Goal: Book appointment/travel/reservation

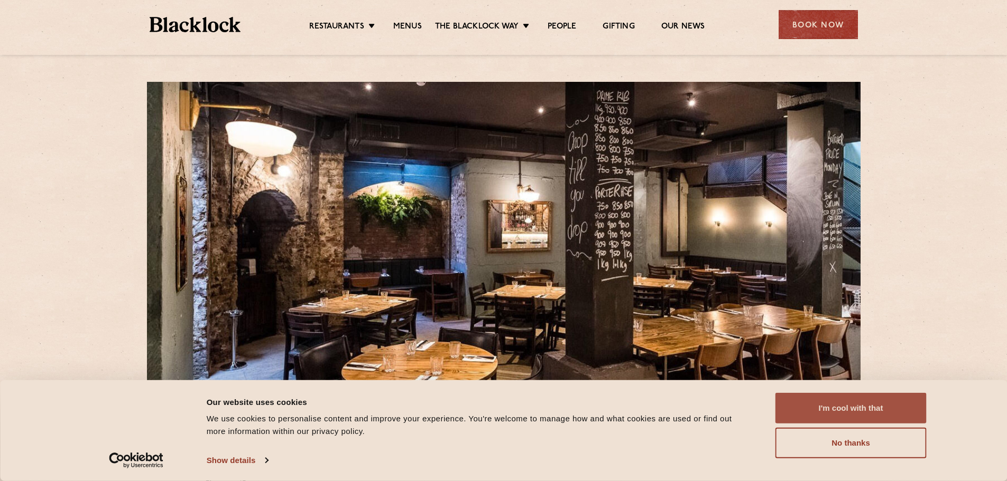
click at [860, 414] on button "I'm cool with that" at bounding box center [850, 408] width 151 height 31
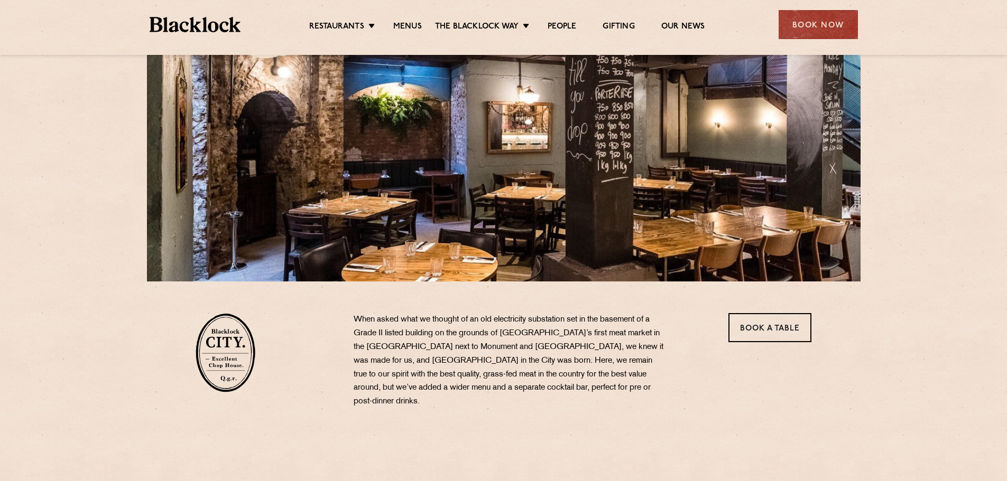
scroll to position [106, 0]
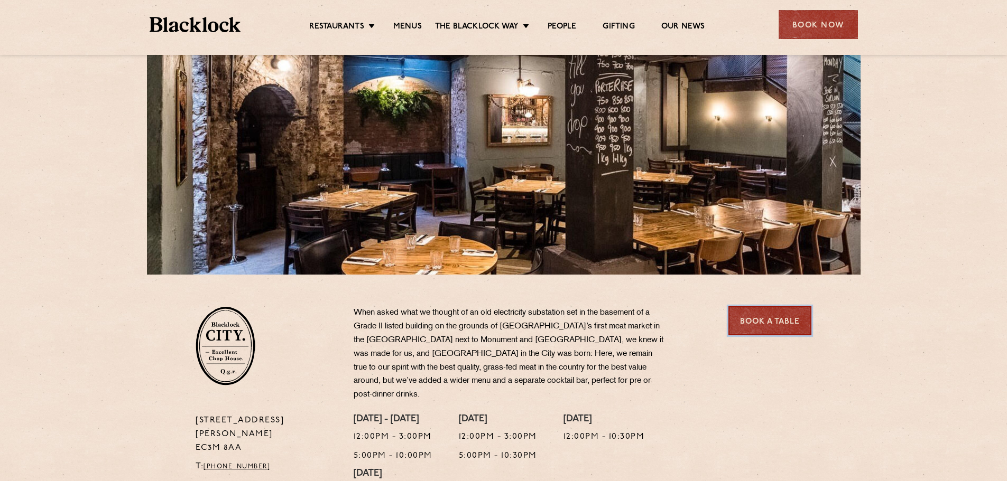
click at [784, 321] on link "Book a Table" at bounding box center [769, 321] width 83 height 29
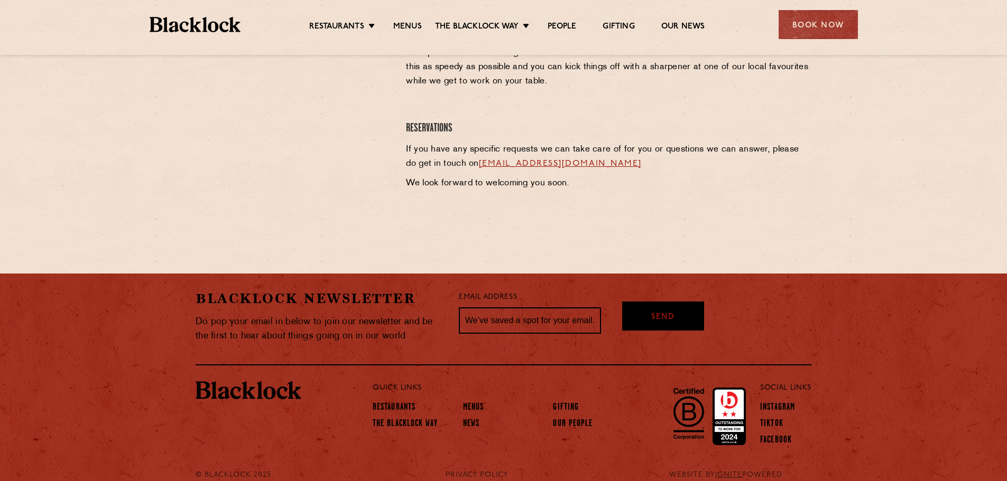
scroll to position [538, 0]
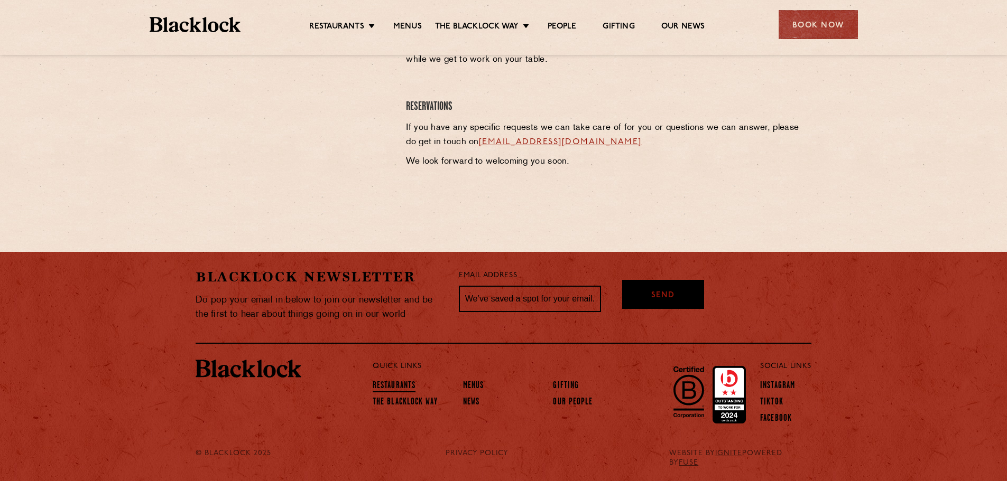
click at [391, 384] on link "Restaurants" at bounding box center [394, 387] width 43 height 12
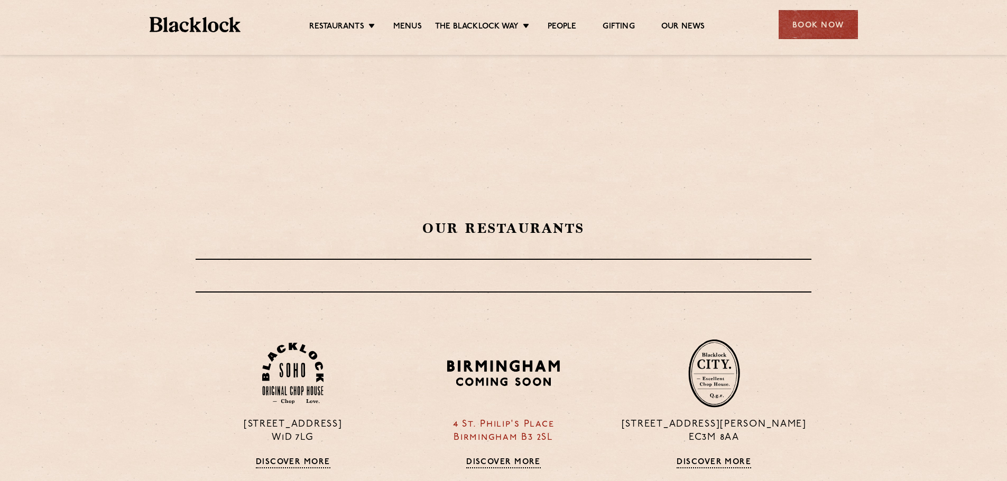
scroll to position [264, 0]
